Goal: Task Accomplishment & Management: Manage account settings

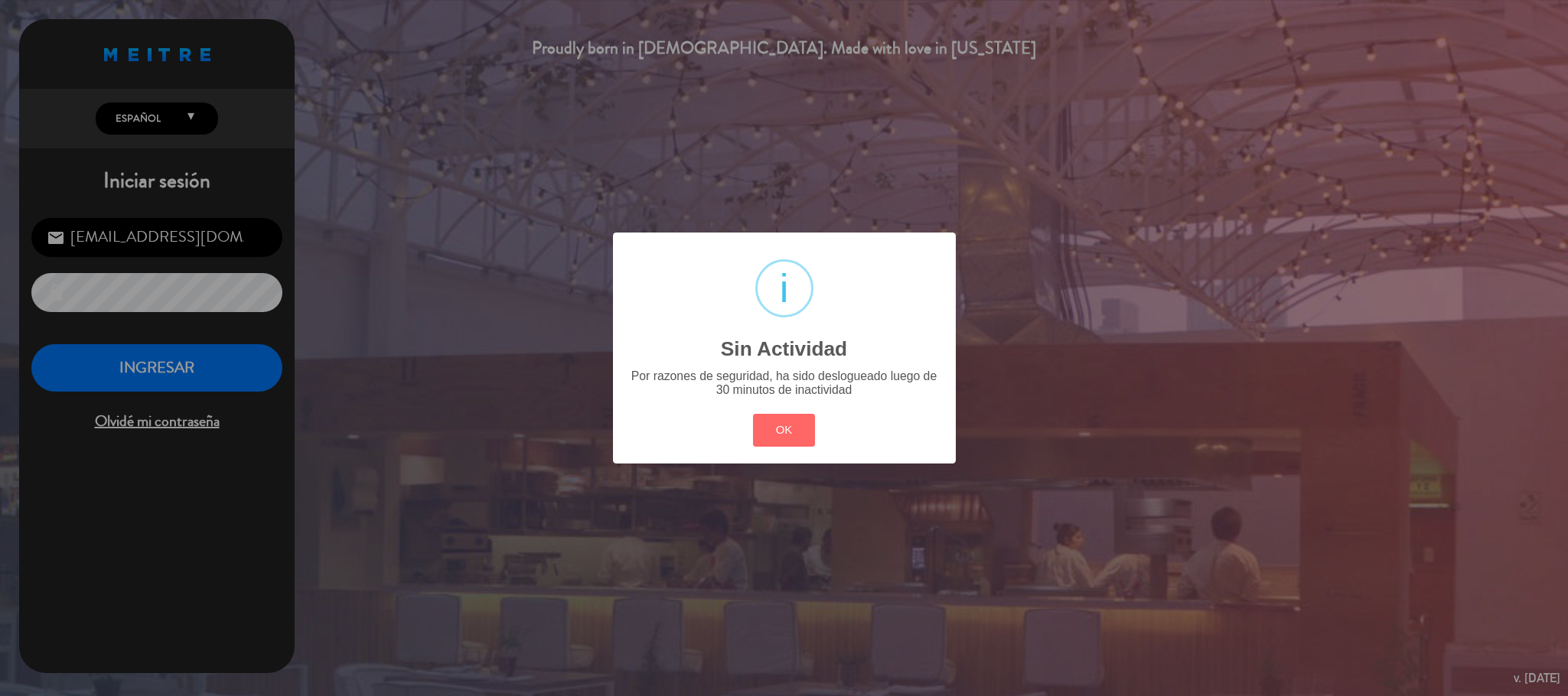
scroll to position [592, 0]
click at [796, 434] on button "OK" at bounding box center [784, 430] width 62 height 33
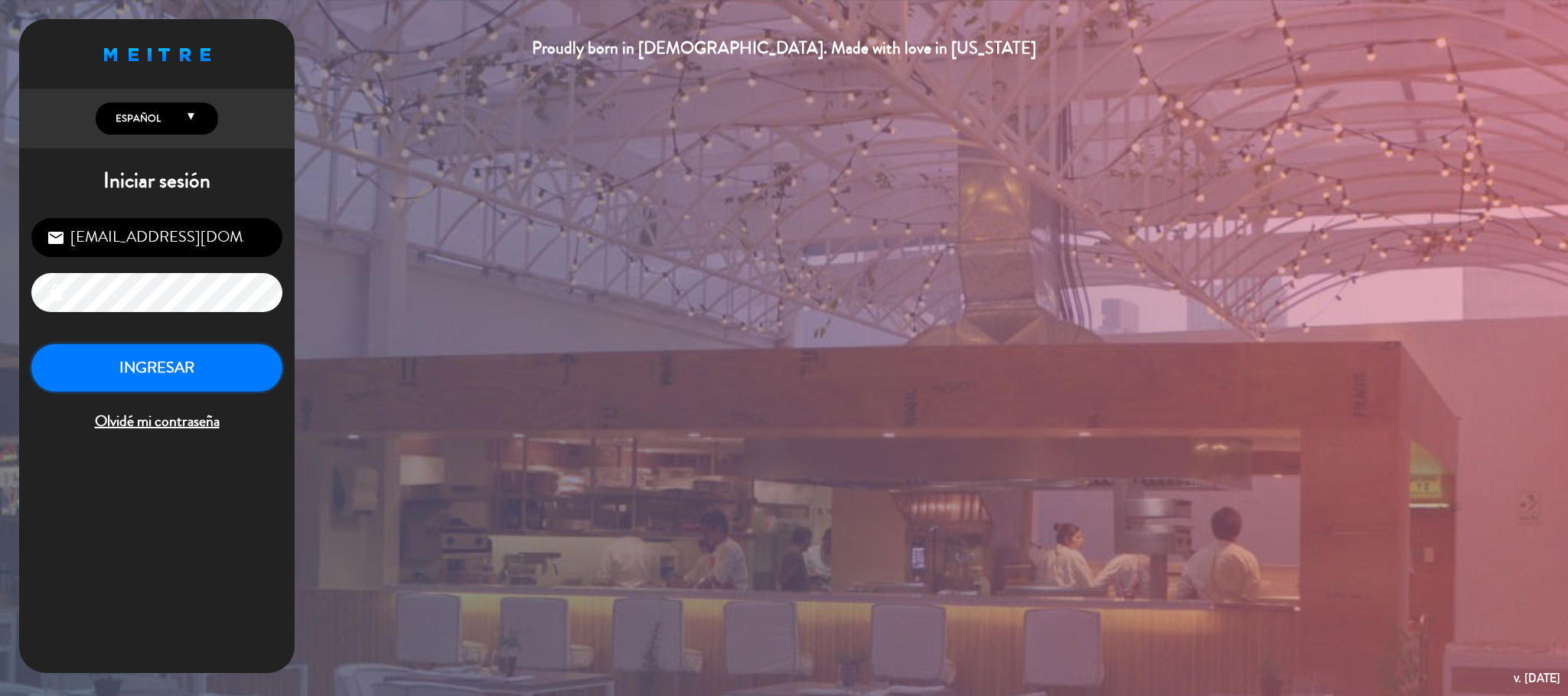
click at [141, 382] on button "INGRESAR" at bounding box center [157, 368] width 251 height 48
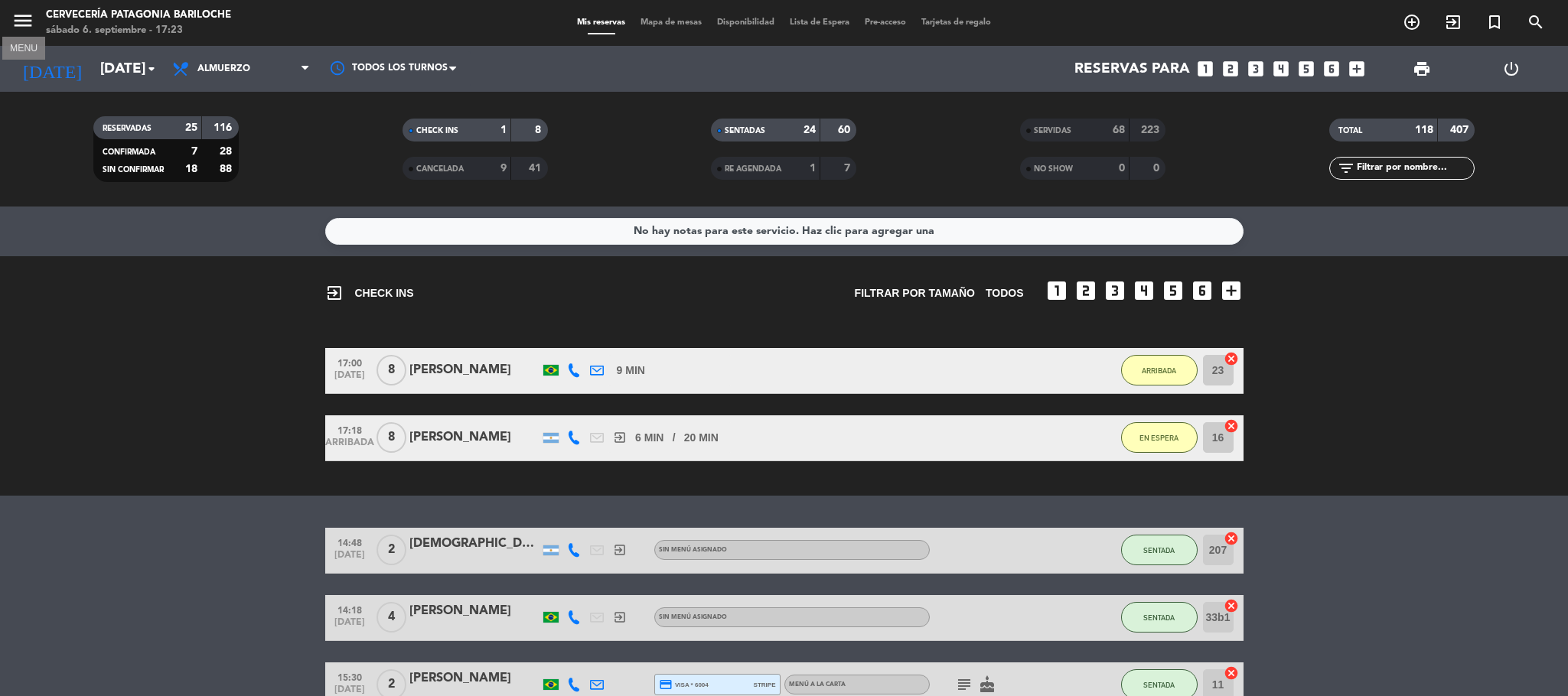
click at [11, 16] on icon "menu" at bounding box center [23, 20] width 23 height 23
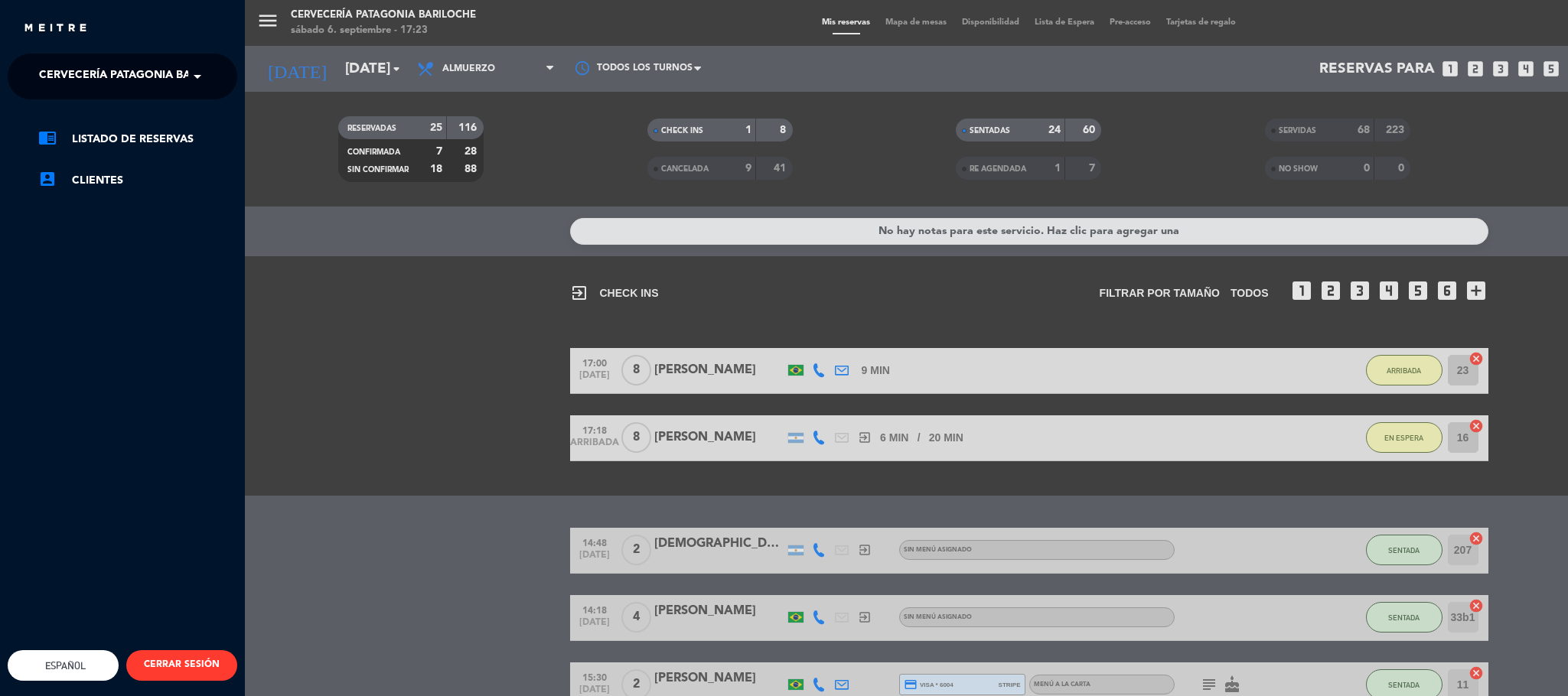
click at [110, 74] on span "Cervecería Patagonia Bariloche" at bounding box center [139, 76] width 199 height 32
click at [129, 136] on link "chrome_reader_mode Listado de Reservas" at bounding box center [138, 139] width 199 height 18
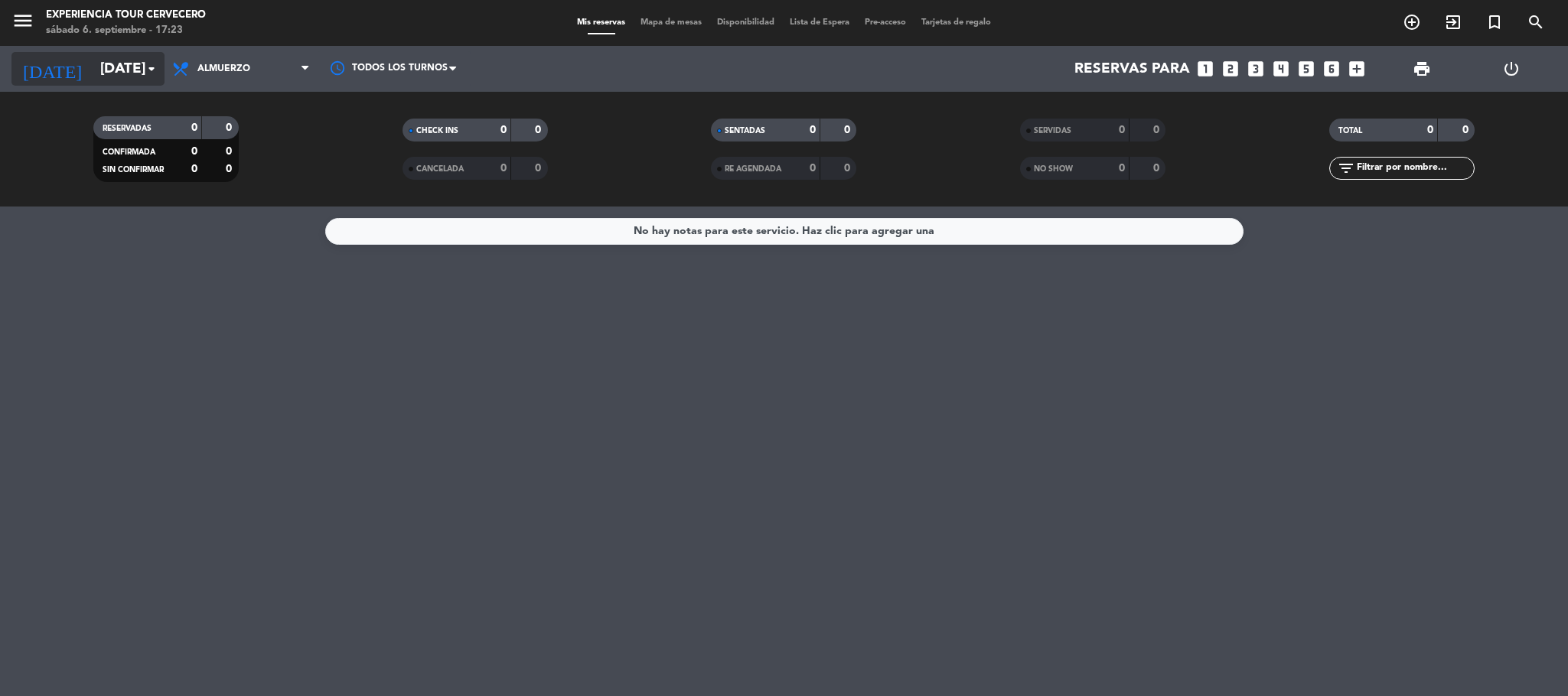
click at [150, 67] on icon "arrow_drop_down" at bounding box center [151, 68] width 18 height 18
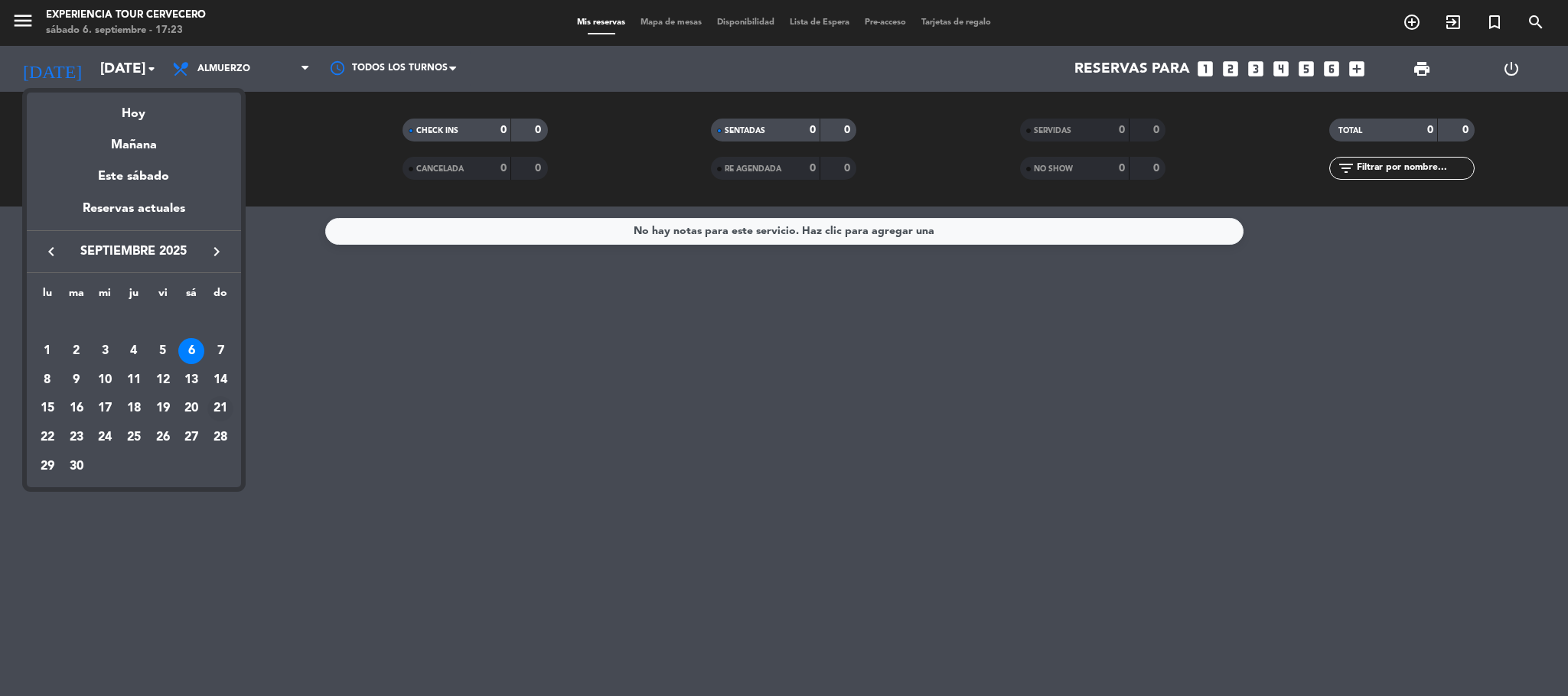
click at [225, 404] on div "21" at bounding box center [220, 409] width 26 height 26
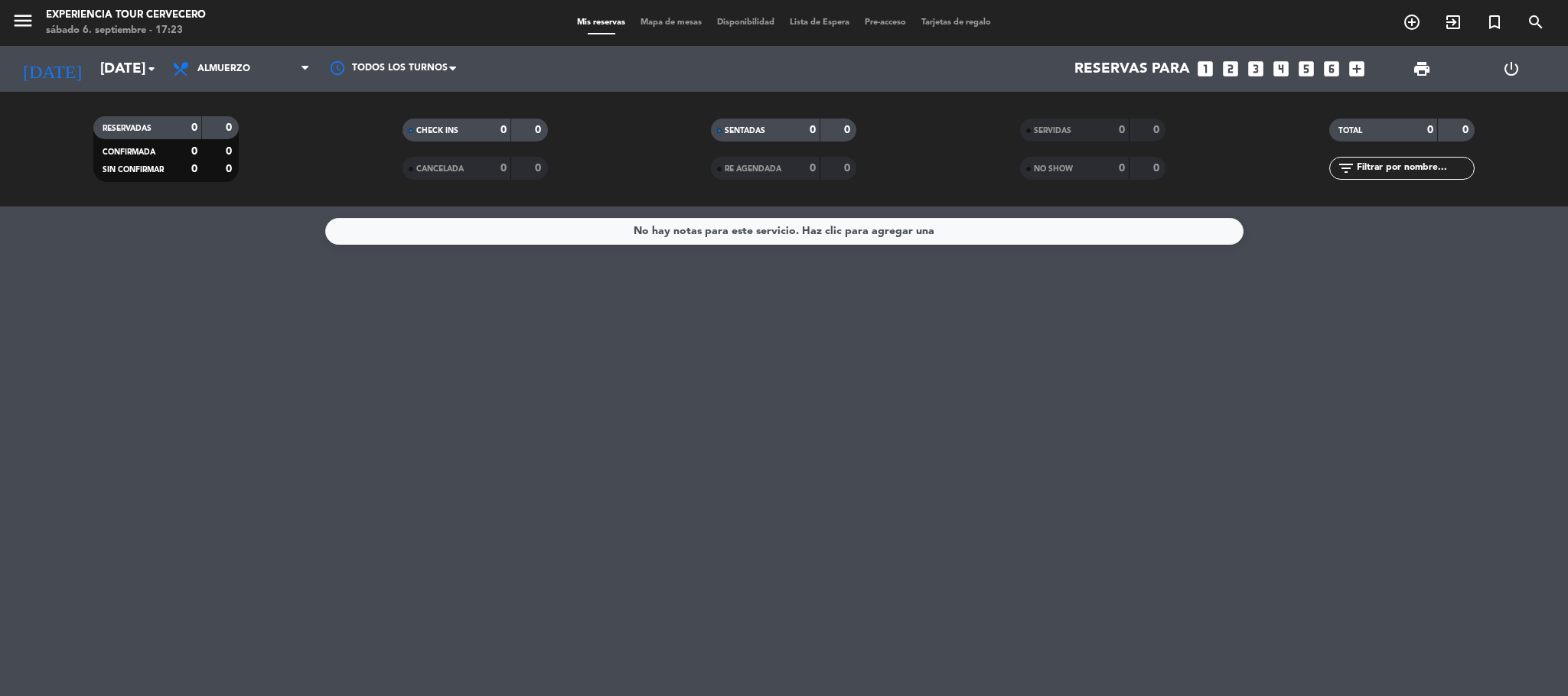
type input "[DATE]"
click at [252, 58] on span "Almuerzo" at bounding box center [241, 69] width 153 height 34
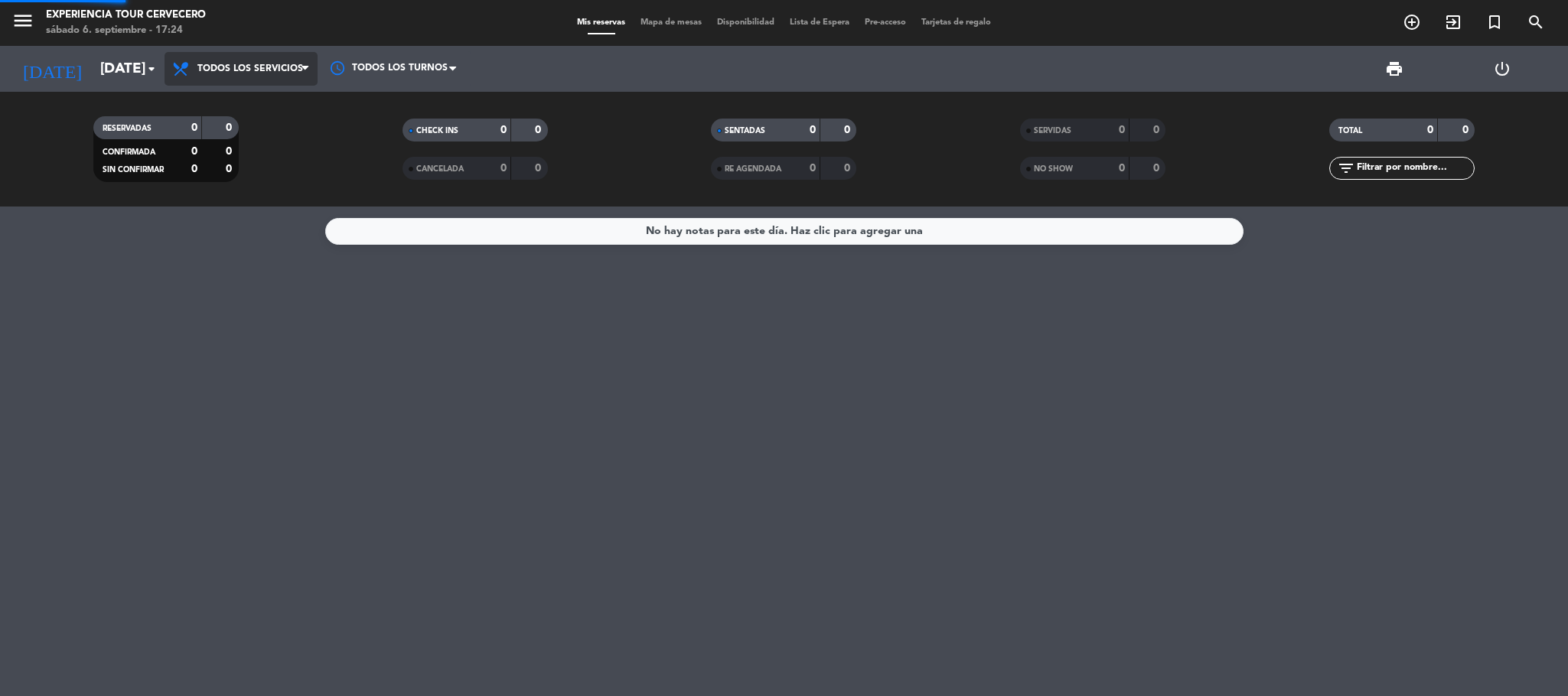
click at [280, 105] on div "menu Experiencia Tour Cervecero sábado 6. septiembre - 17:24 Mis reservas Mapa …" at bounding box center [784, 103] width 1568 height 207
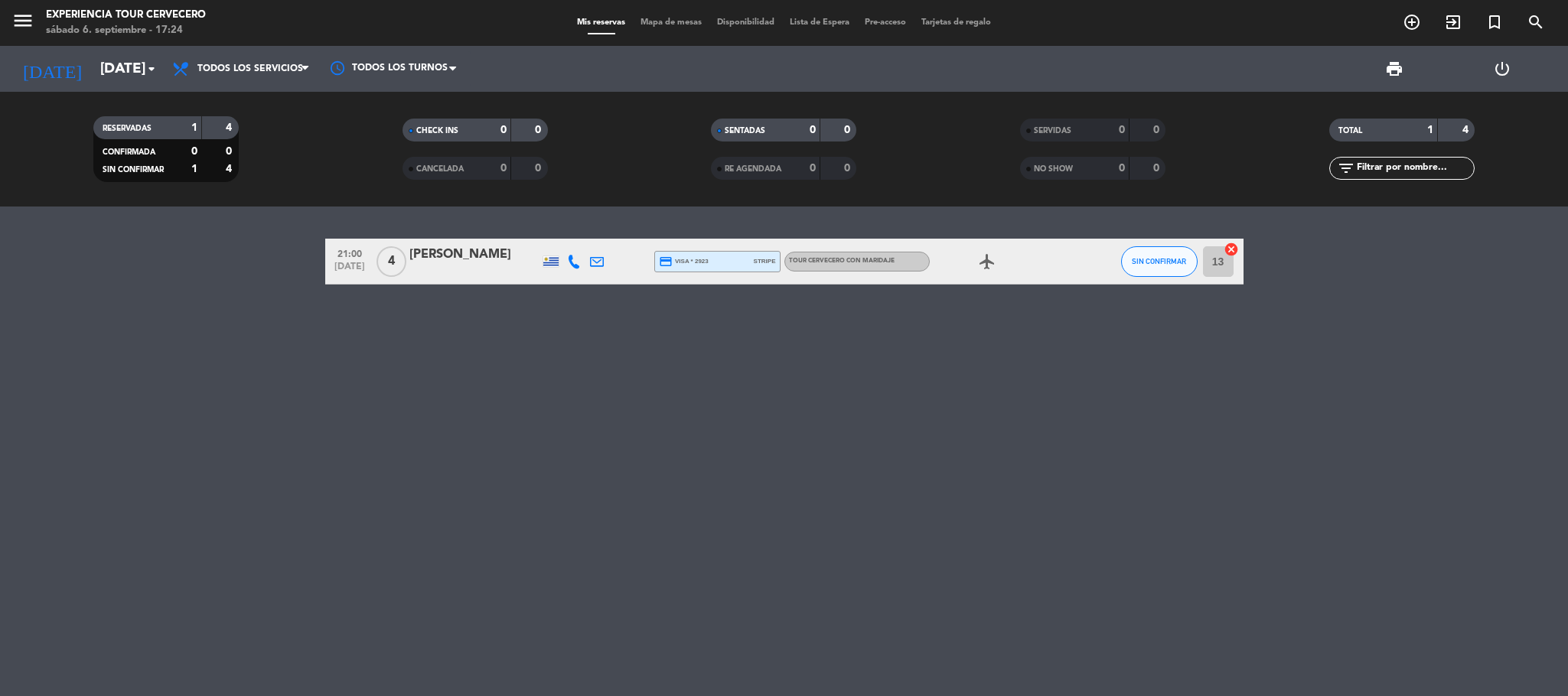
click at [475, 260] on div "[PERSON_NAME]" at bounding box center [474, 255] width 130 height 20
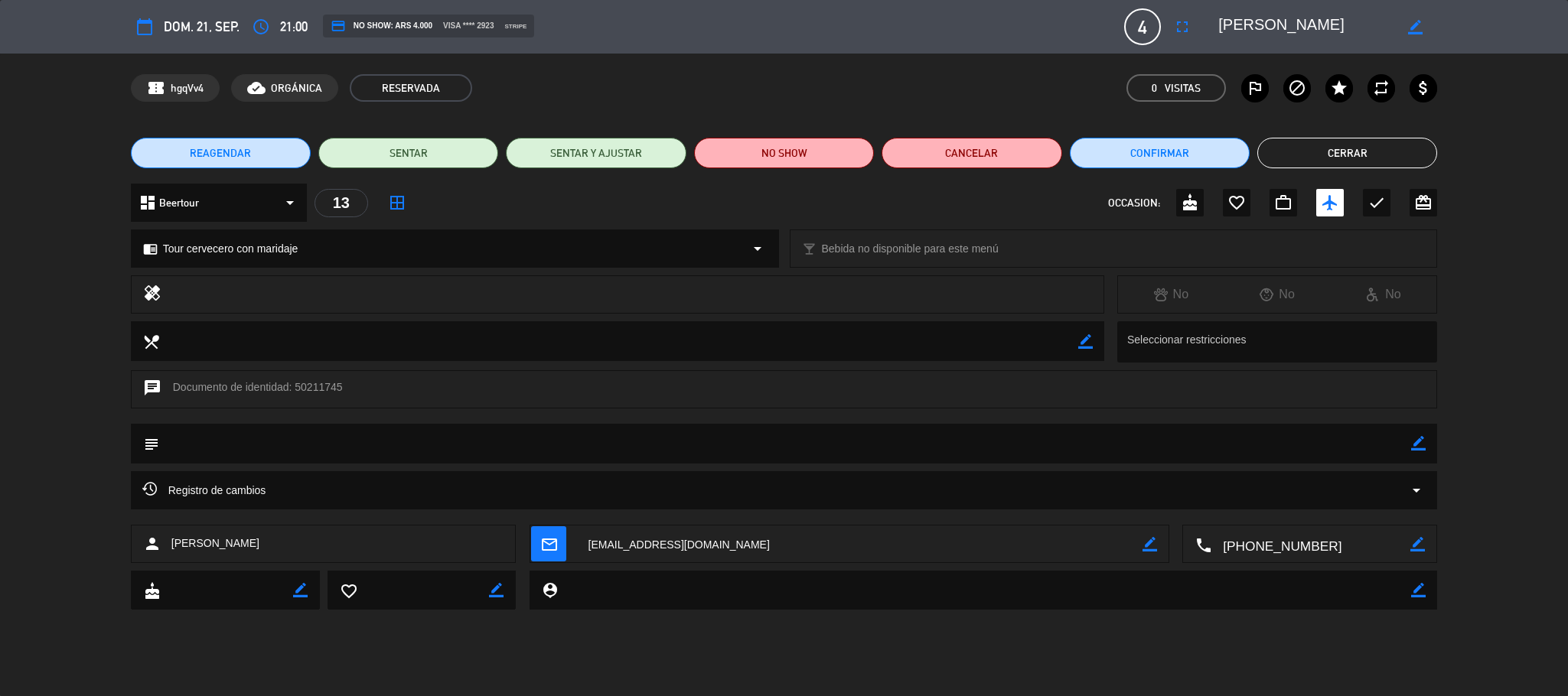
click at [273, 137] on button "REAGENDAR" at bounding box center [221, 153] width 180 height 31
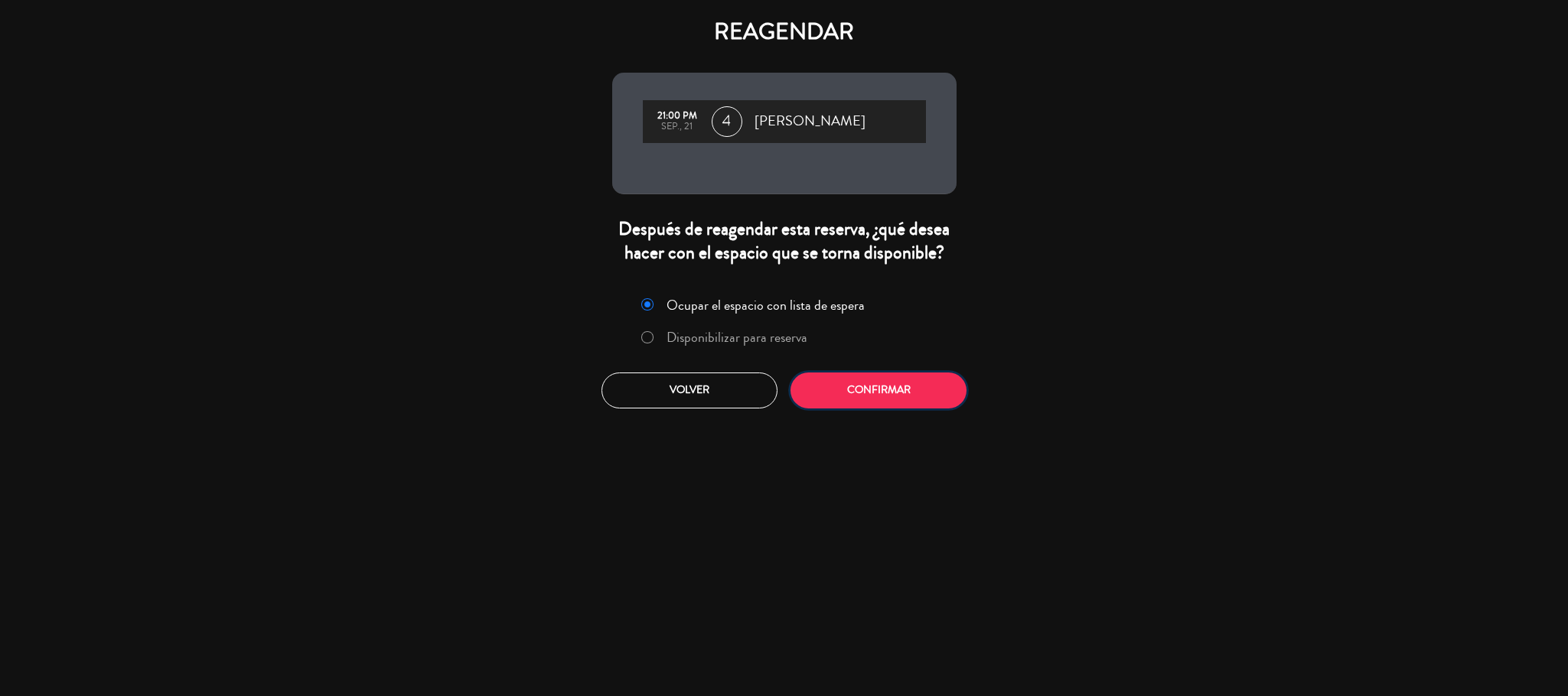
click at [880, 395] on button "Confirmar" at bounding box center [878, 391] width 176 height 36
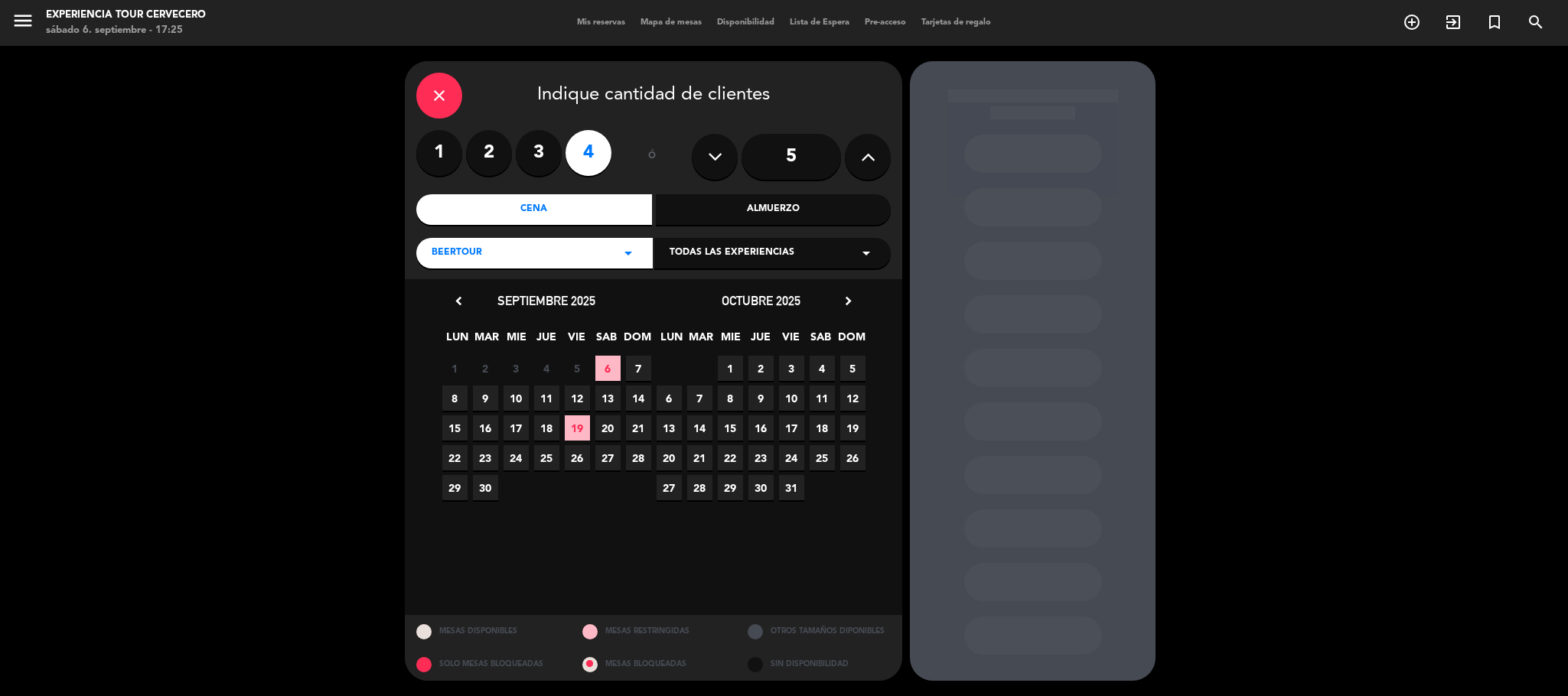
click at [514, 455] on span "24" at bounding box center [515, 457] width 25 height 25
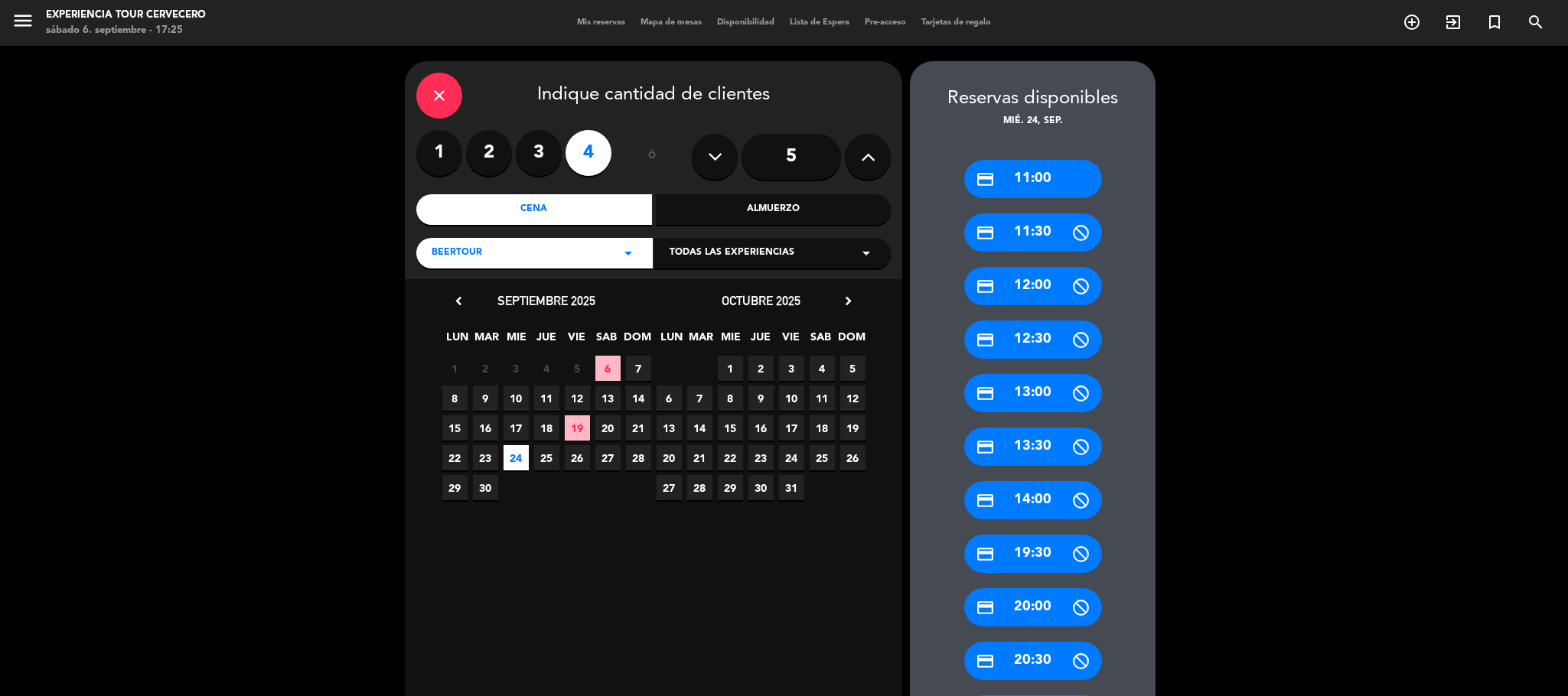
click at [440, 81] on div "close" at bounding box center [439, 95] width 46 height 46
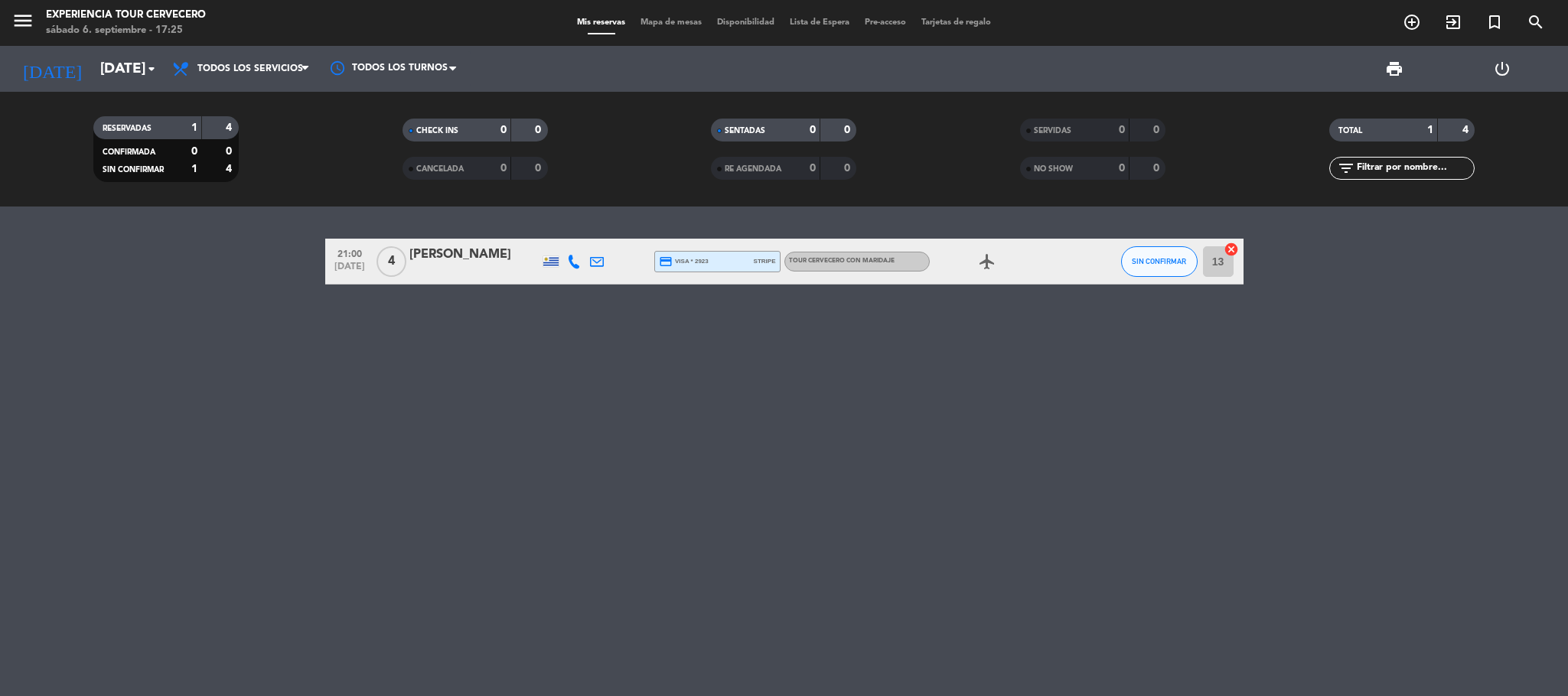
click at [445, 257] on div "[PERSON_NAME]" at bounding box center [474, 255] width 130 height 20
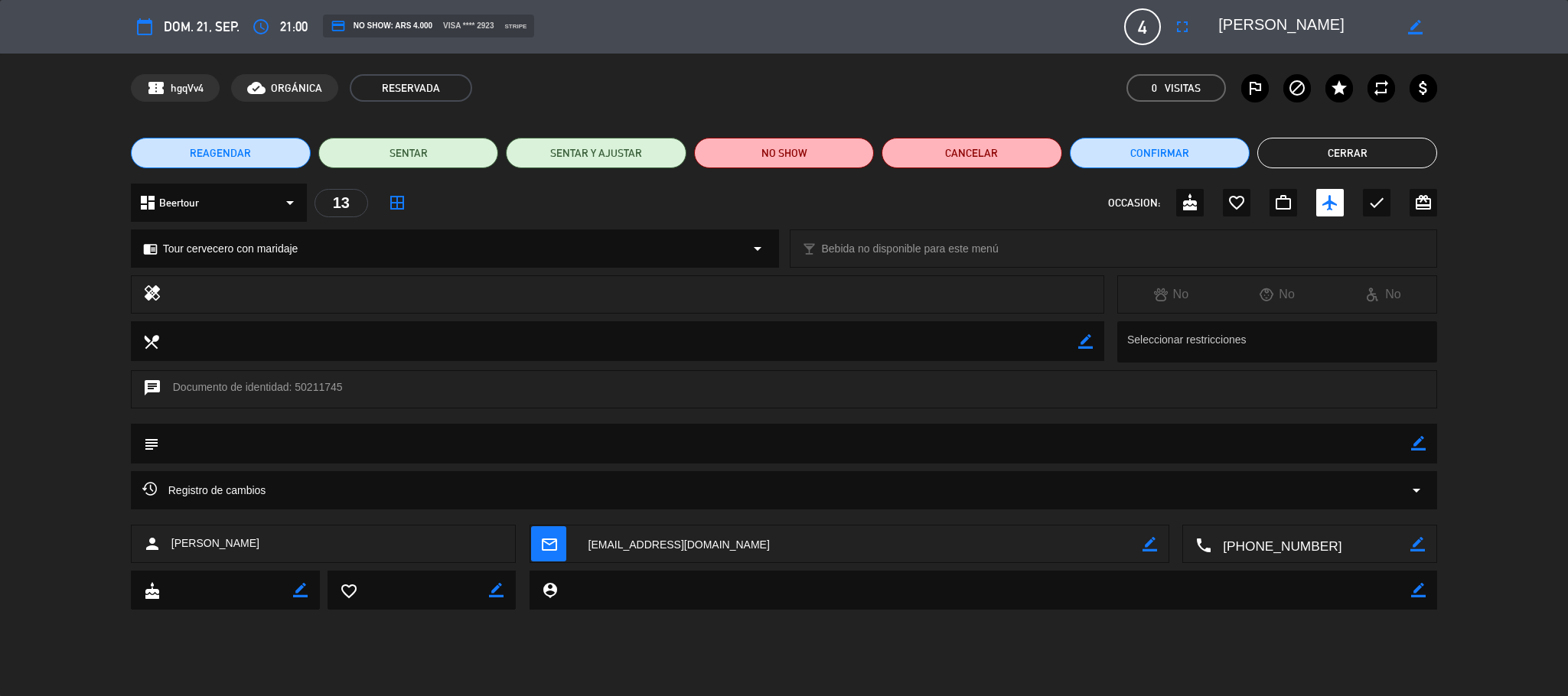
click at [1417, 443] on icon "border_color" at bounding box center [1419, 444] width 14 height 14
click at [296, 450] on textarea at bounding box center [785, 443] width 1253 height 39
click at [215, 157] on span "REAGENDAR" at bounding box center [220, 154] width 61 height 16
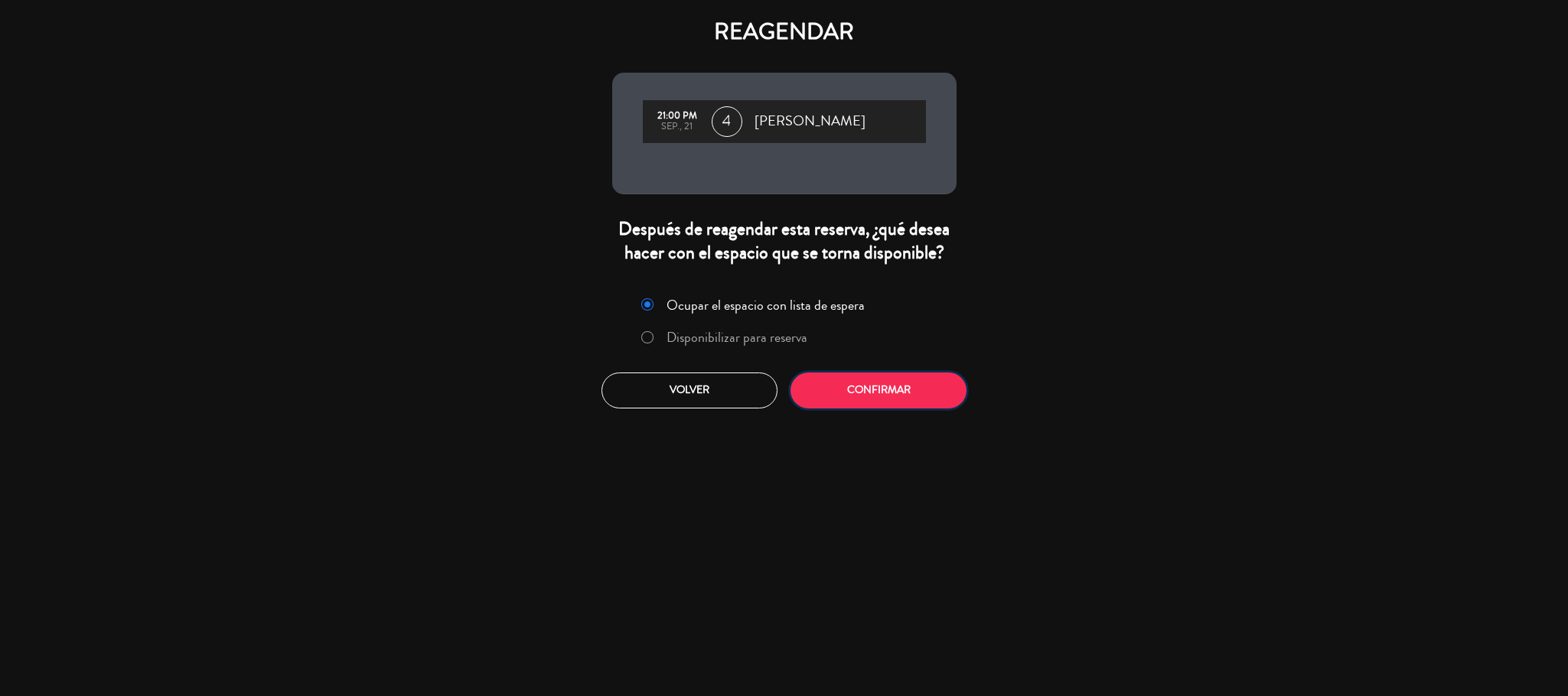
click at [836, 379] on button "Confirmar" at bounding box center [878, 391] width 176 height 36
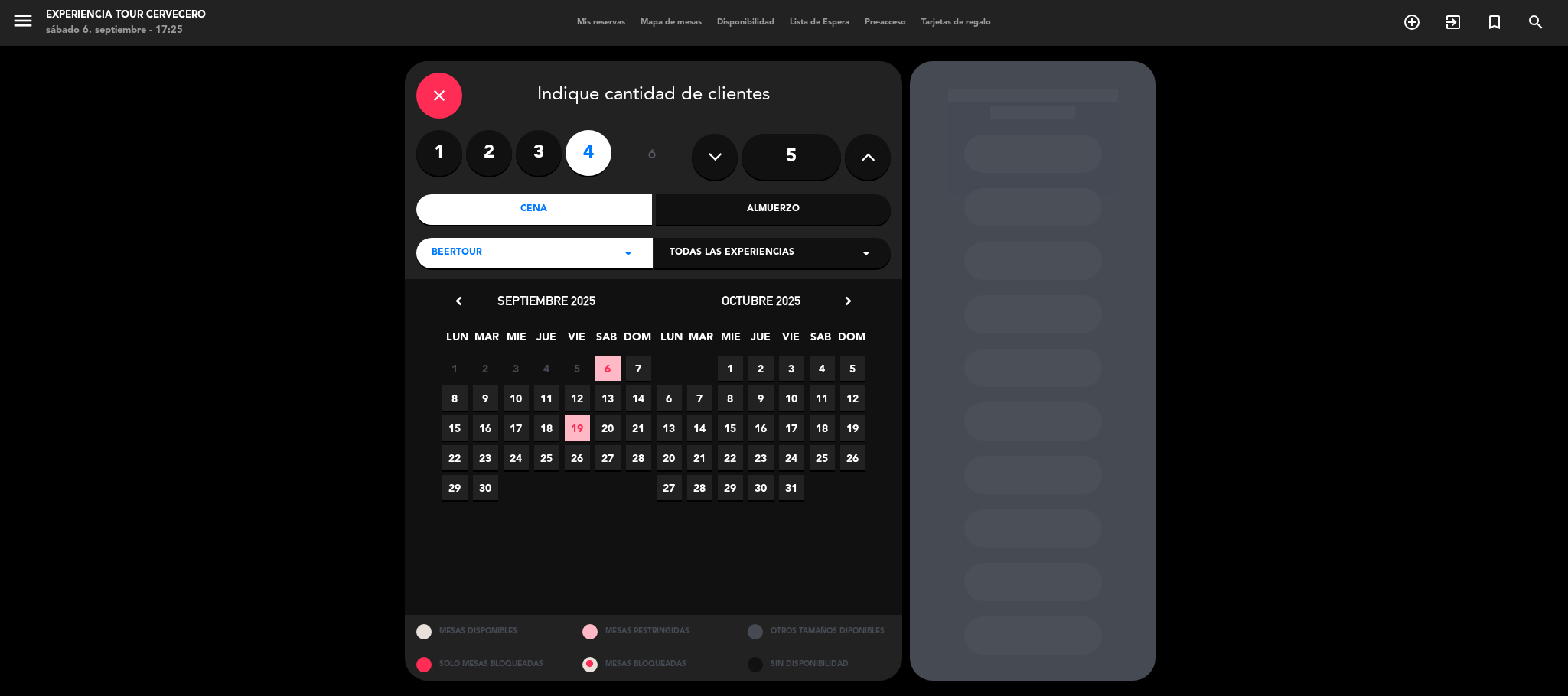
click at [515, 465] on span "24" at bounding box center [515, 457] width 25 height 25
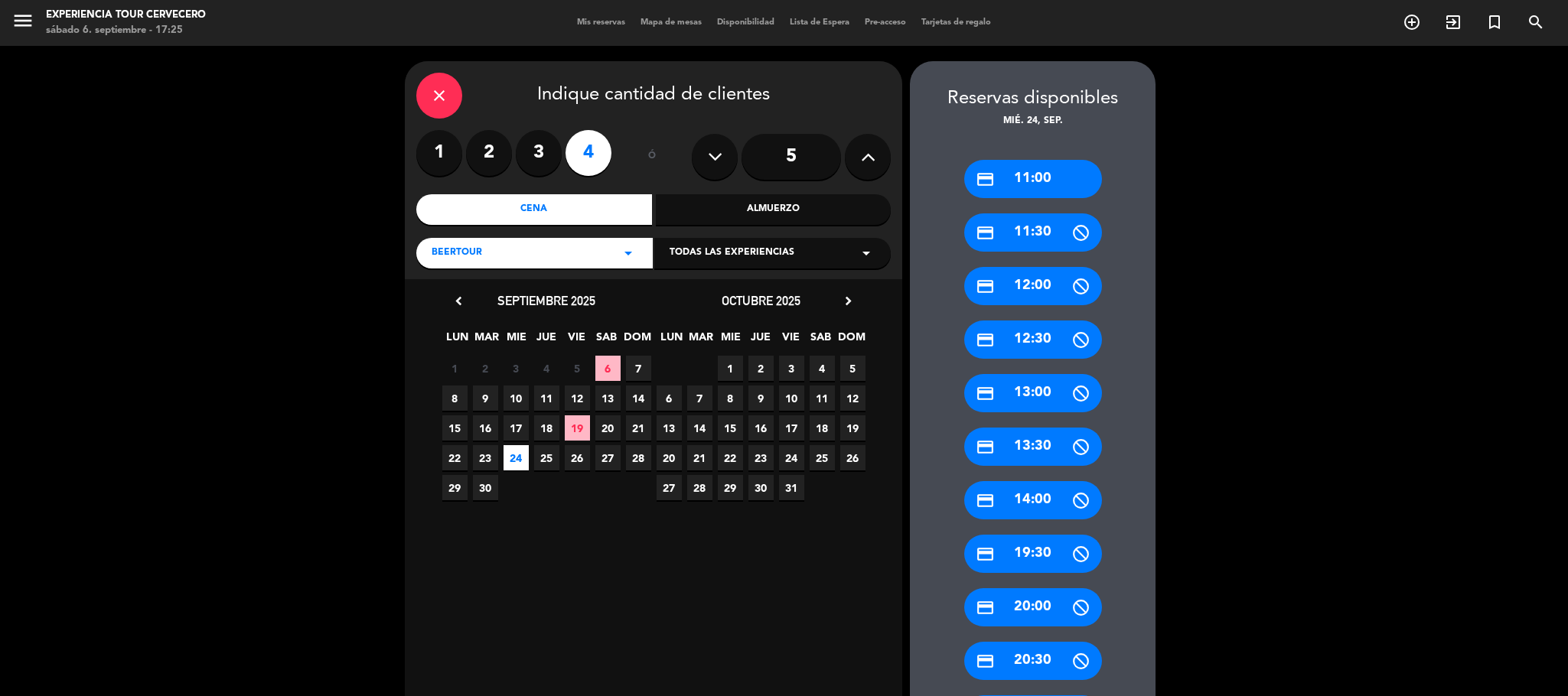
click at [1047, 182] on div "credit_card 11:00" at bounding box center [1033, 179] width 137 height 39
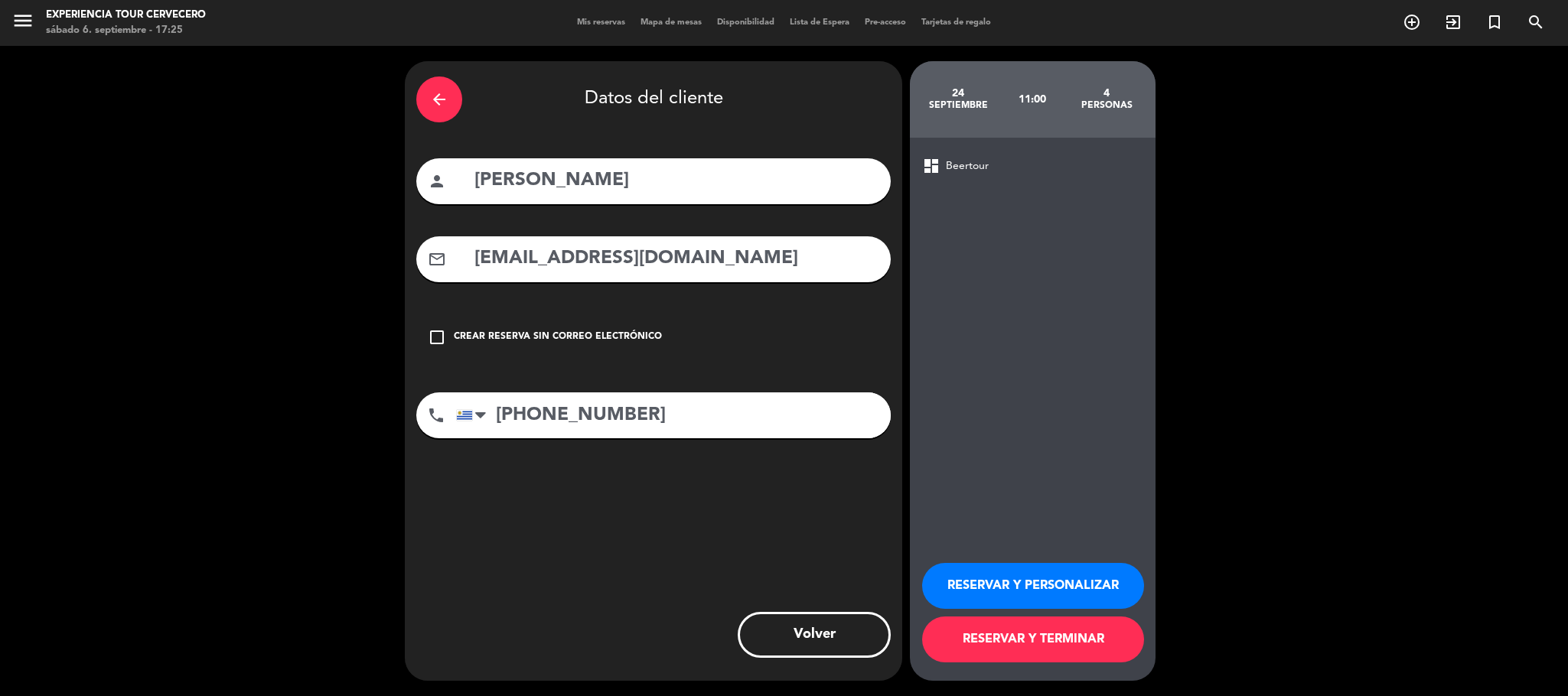
click at [1075, 595] on button "RESERVAR Y PERSONALIZAR" at bounding box center [1033, 586] width 222 height 46
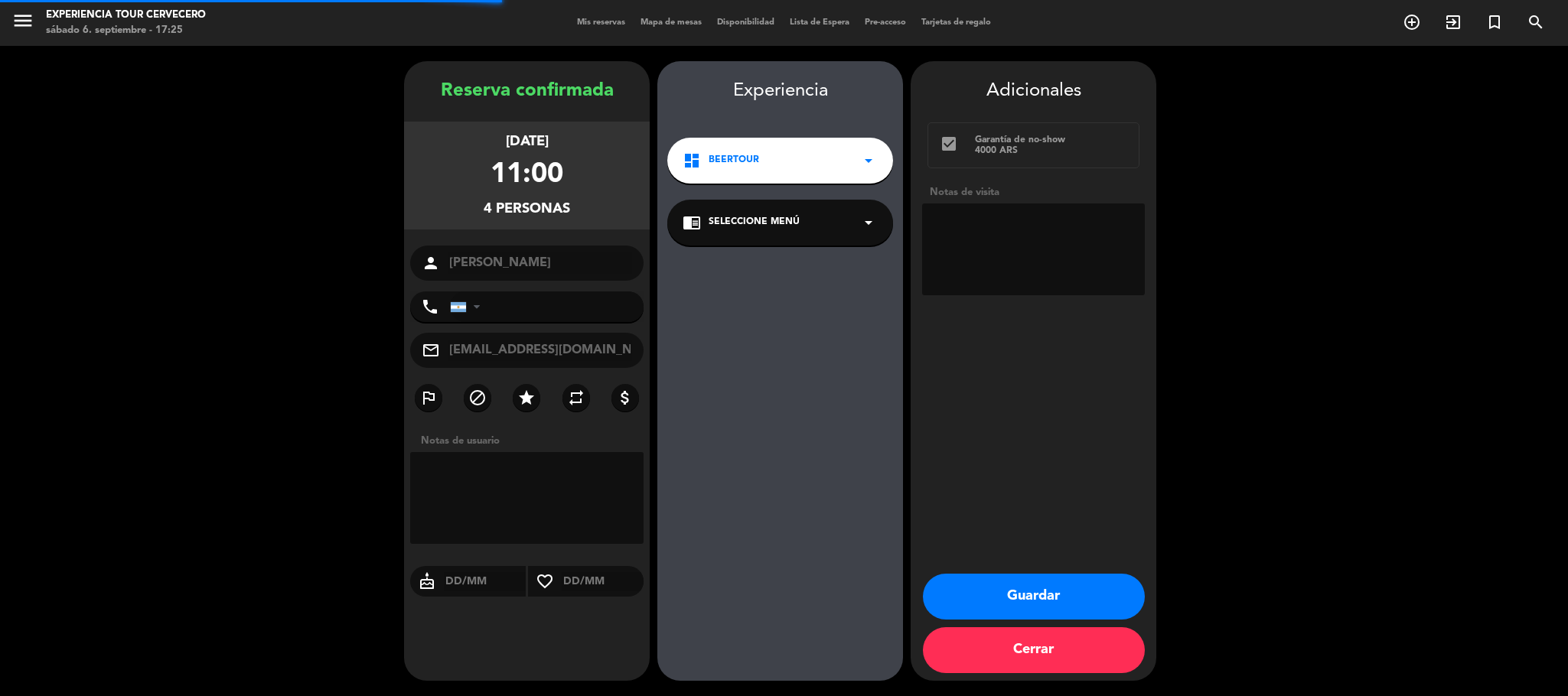
type input "[PHONE_NUMBER]"
click at [465, 480] on textarea at bounding box center [526, 498] width 233 height 92
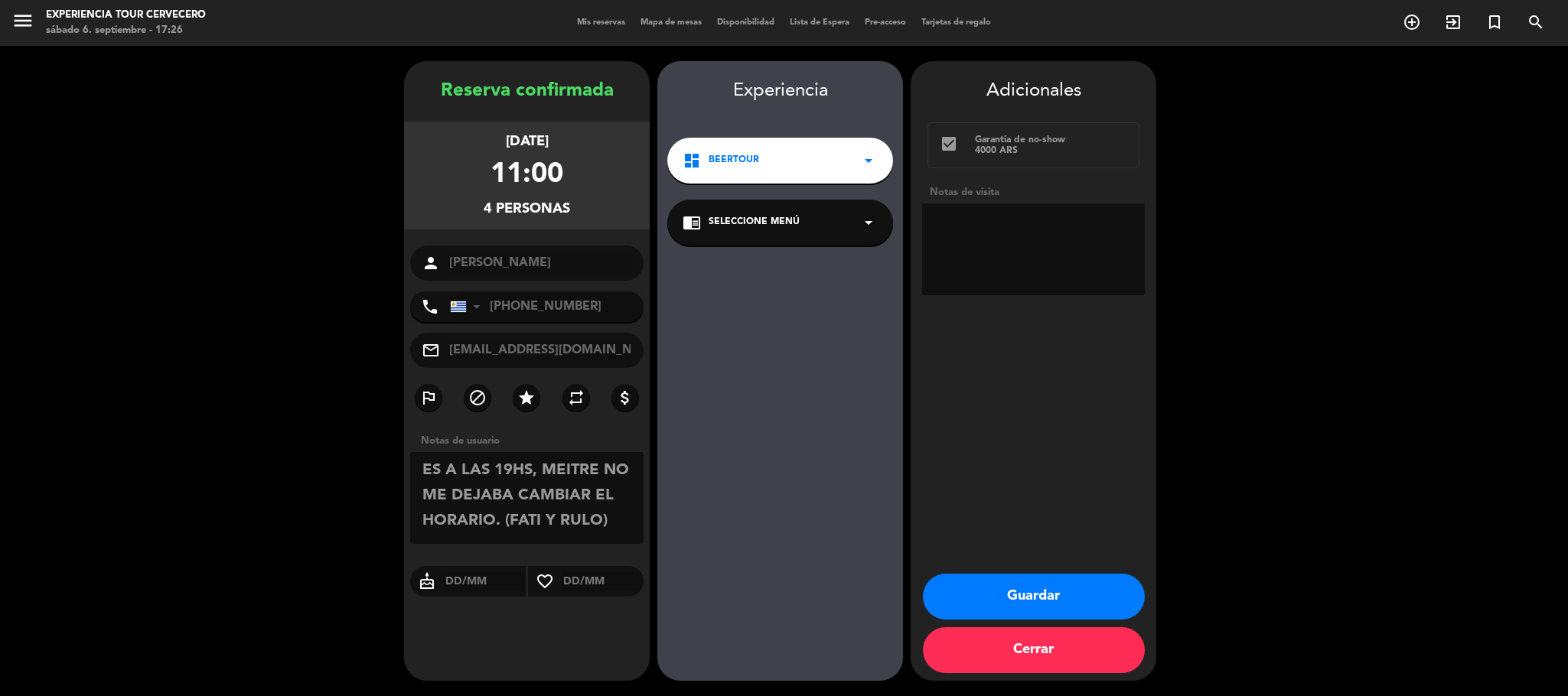
type textarea "ES A LAS 19HS, MEITRE NO ME DEJABA CAMBIAR EL HORARIO. (FATI Y RULO)"
click at [1079, 591] on button "Guardar" at bounding box center [1034, 596] width 222 height 46
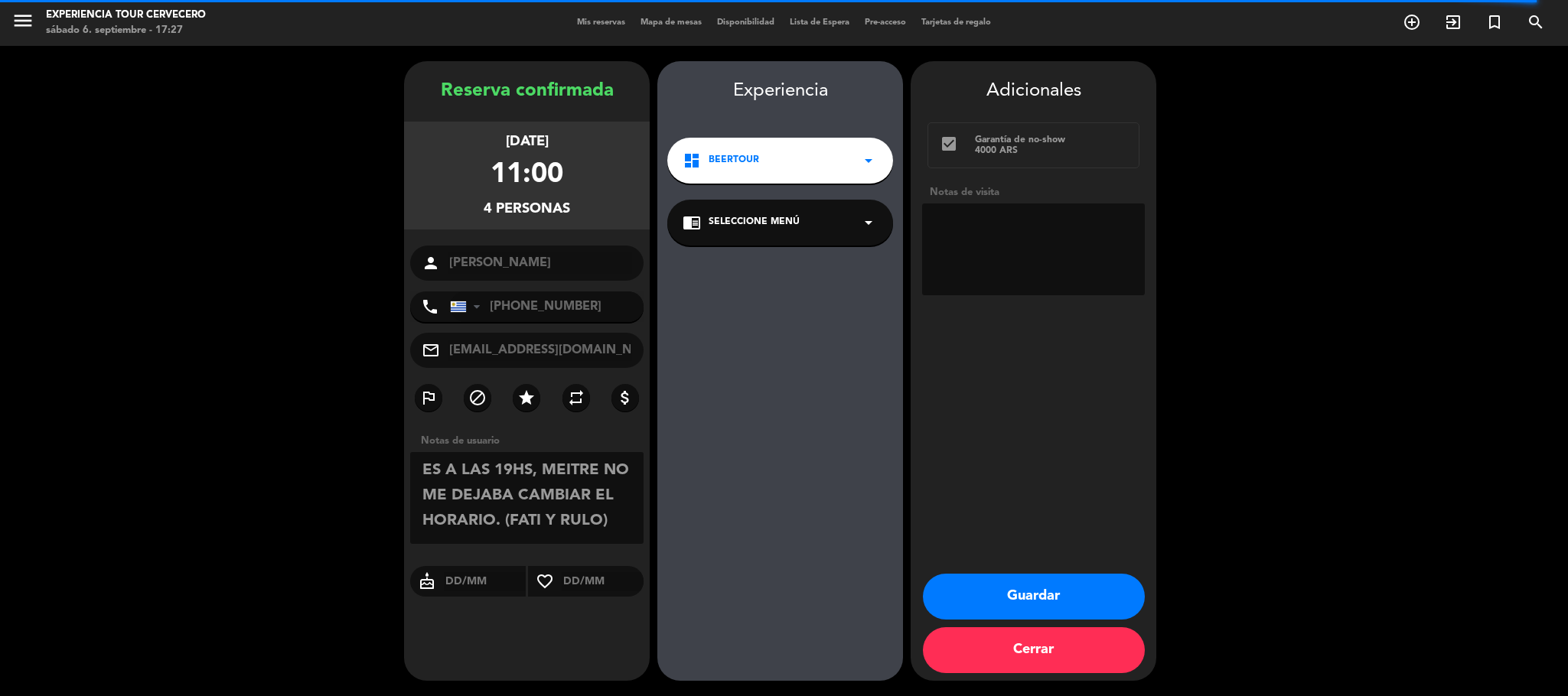
click at [1036, 652] on button "Cerrar" at bounding box center [1034, 650] width 222 height 46
